Goal: Navigation & Orientation: Go to known website

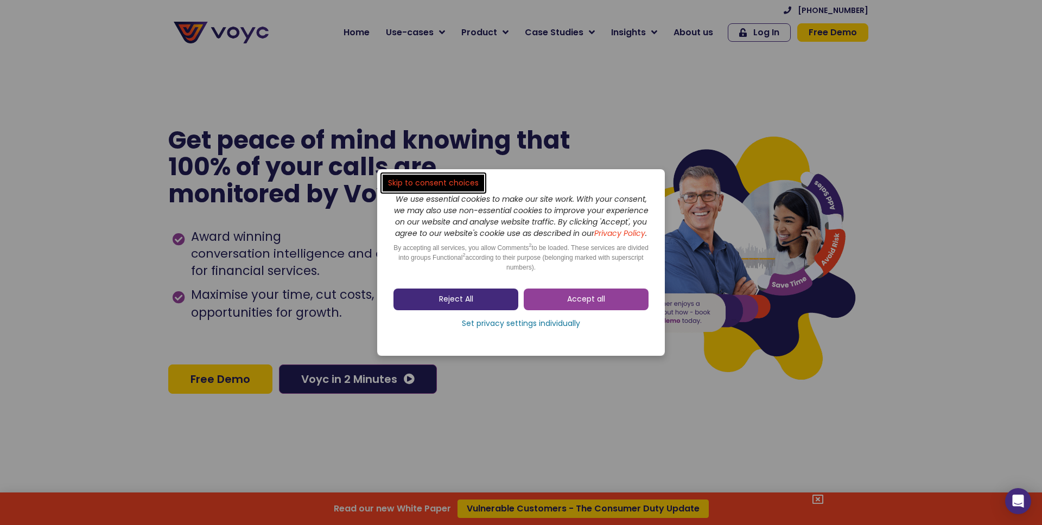
click at [487, 289] on div "Accept all Reject All Set privacy settings individually" at bounding box center [520, 311] width 255 height 56
click at [479, 301] on link "Reject All" at bounding box center [455, 300] width 125 height 22
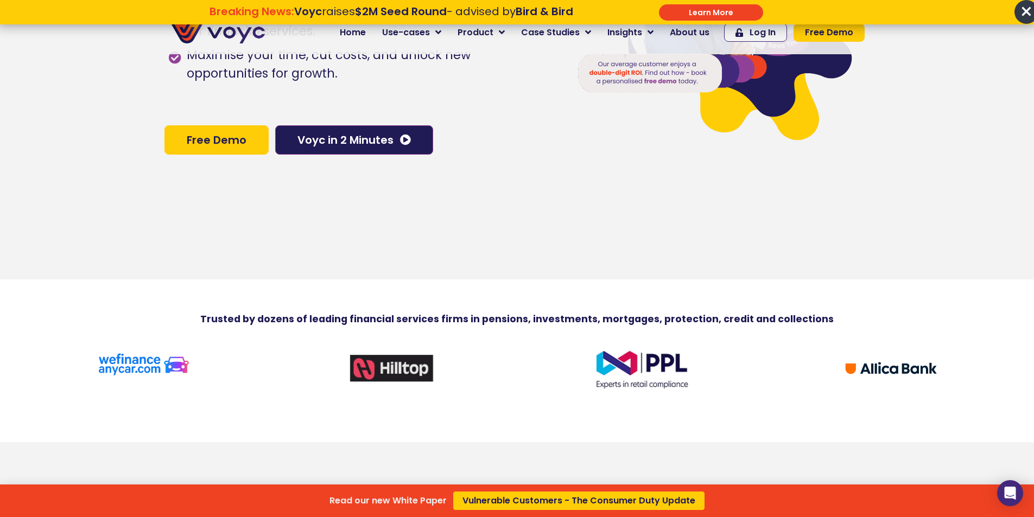
scroll to position [462, 0]
